Goal: Transaction & Acquisition: Purchase product/service

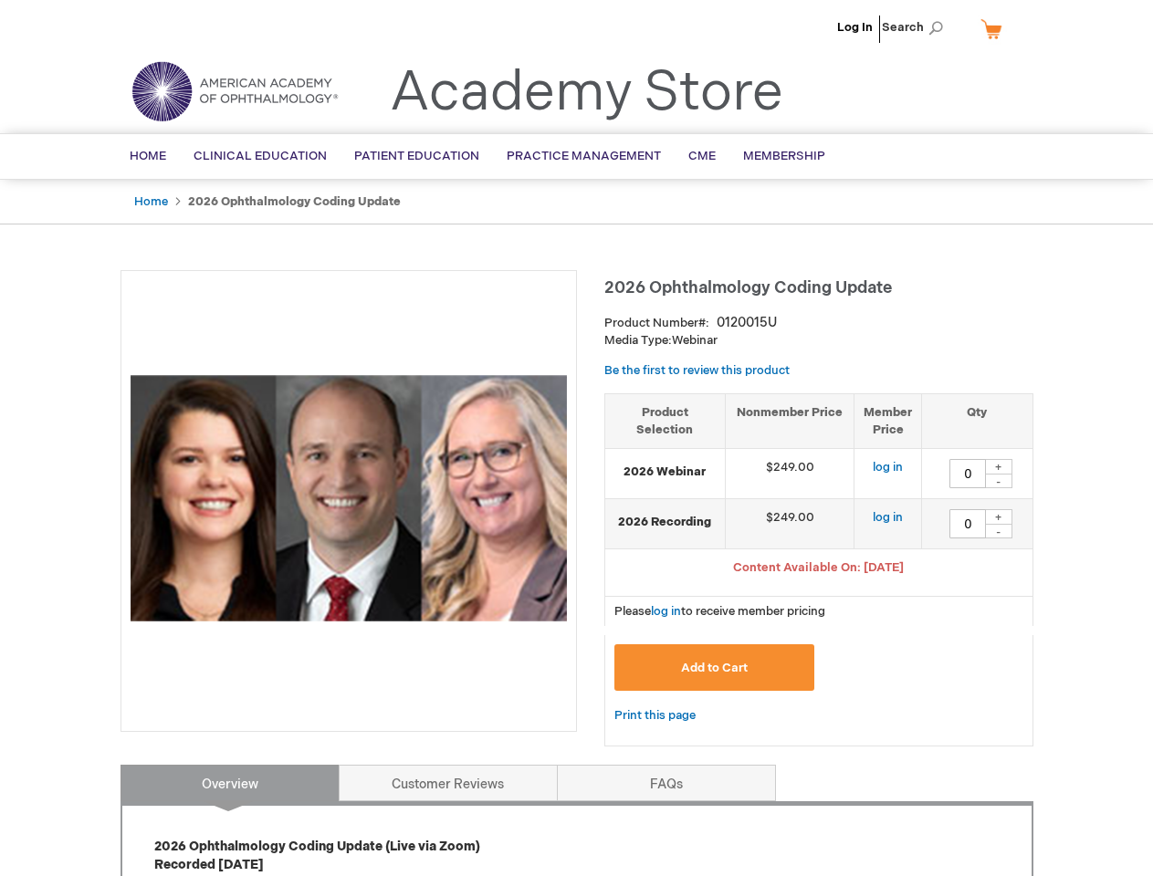
click at [576, 438] on div at bounding box center [348, 501] width 456 height 462
click at [917, 27] on span "Search" at bounding box center [916, 27] width 69 height 37
click at [819, 570] on span "Content Available On: [DATE]" at bounding box center [818, 567] width 171 height 15
click at [999, 466] on div "+" at bounding box center [998, 467] width 27 height 16
click at [999, 481] on div "-" at bounding box center [998, 481] width 27 height 15
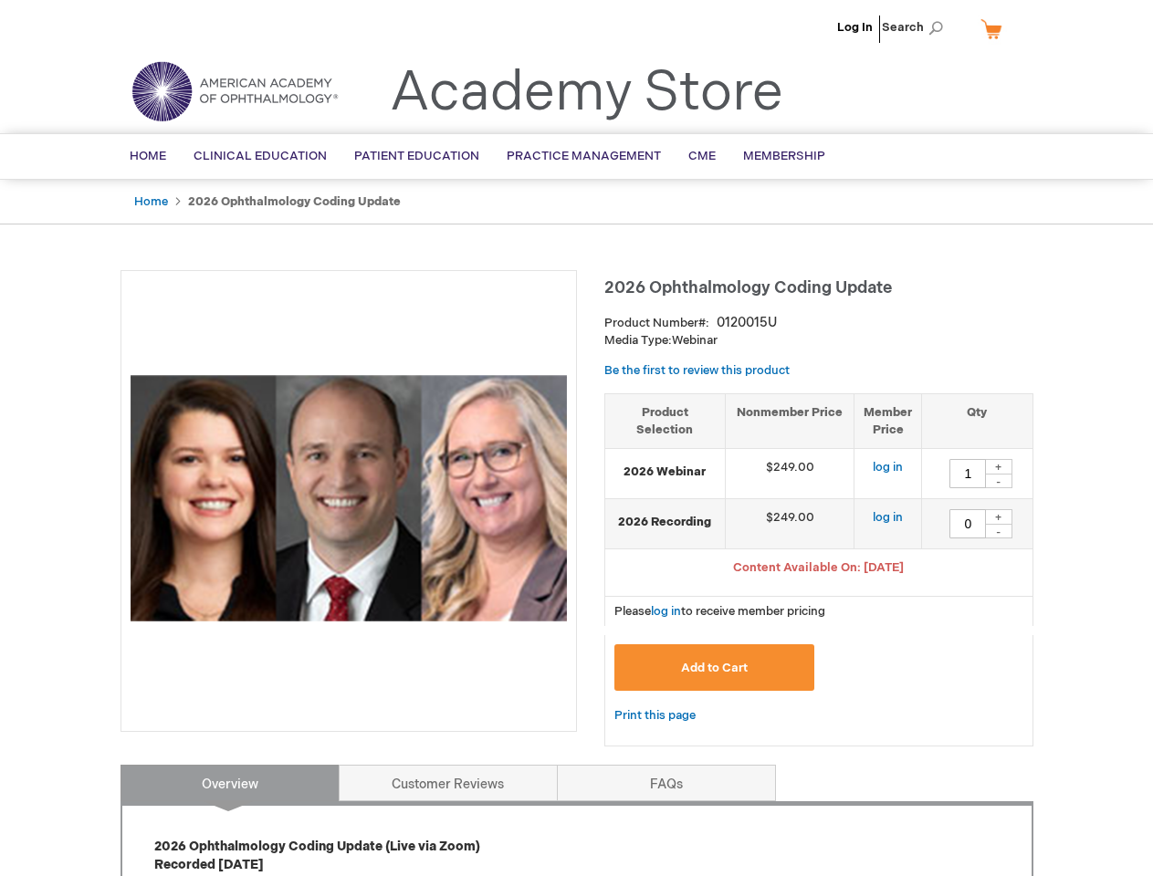
type input "0"
click at [999, 517] on div "+" at bounding box center [998, 517] width 27 height 16
click at [999, 531] on div "-" at bounding box center [998, 531] width 27 height 15
type input "0"
